Goal: Information Seeking & Learning: Learn about a topic

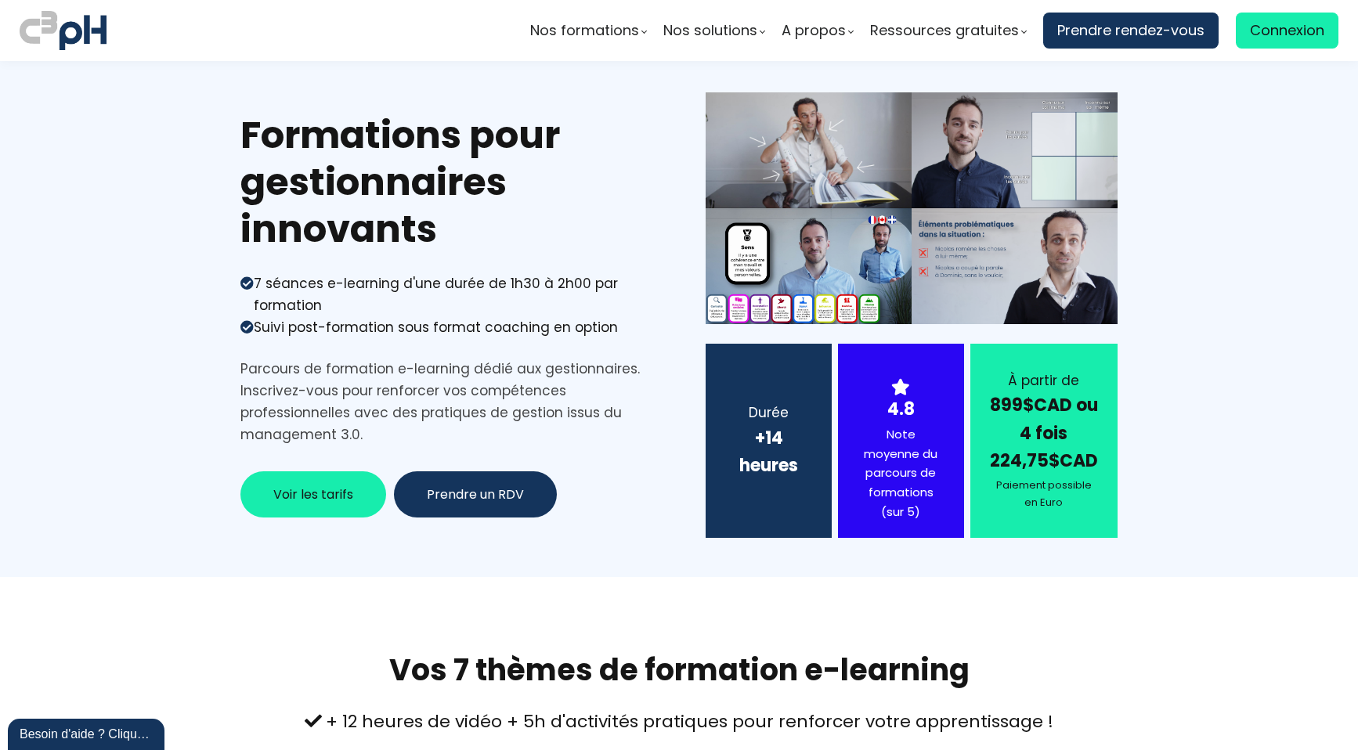
click at [298, 501] on span "Voir les tarifs" at bounding box center [313, 495] width 80 height 20
